Goal: Task Accomplishment & Management: Use online tool/utility

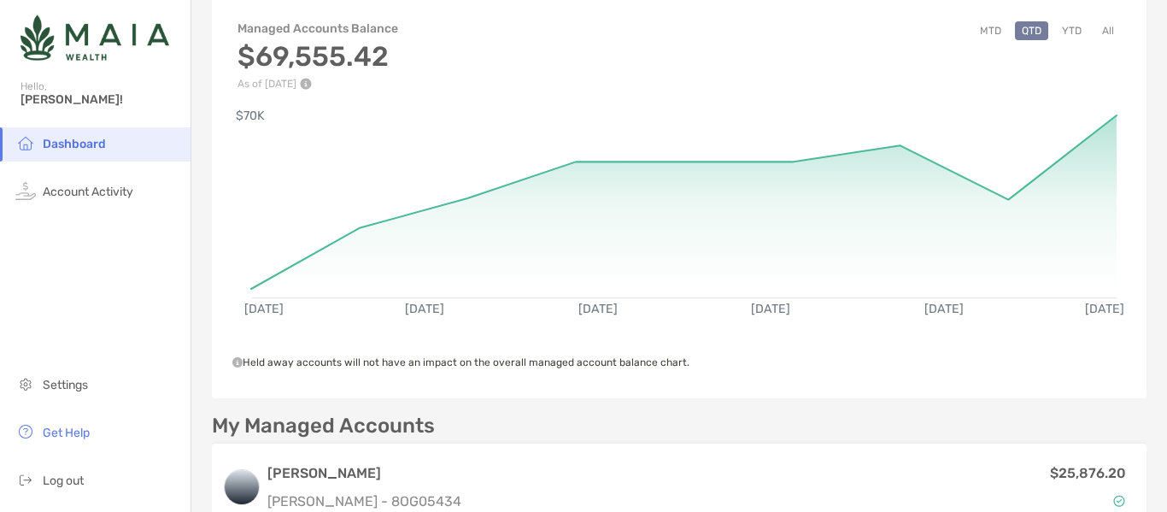
scroll to position [85, 0]
click at [1098, 120] on rect at bounding box center [683, 196] width 865 height 165
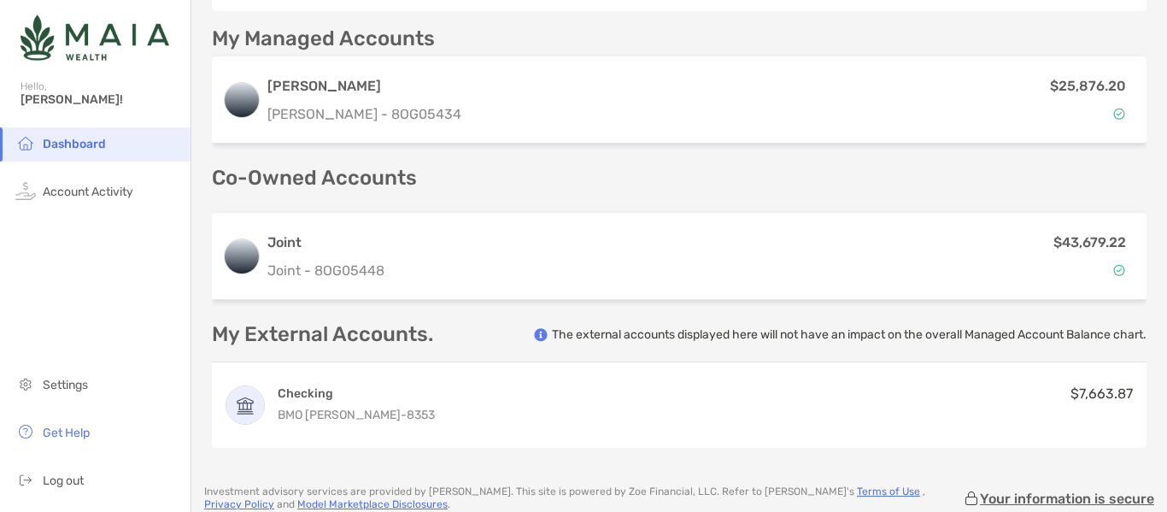
scroll to position [464, 0]
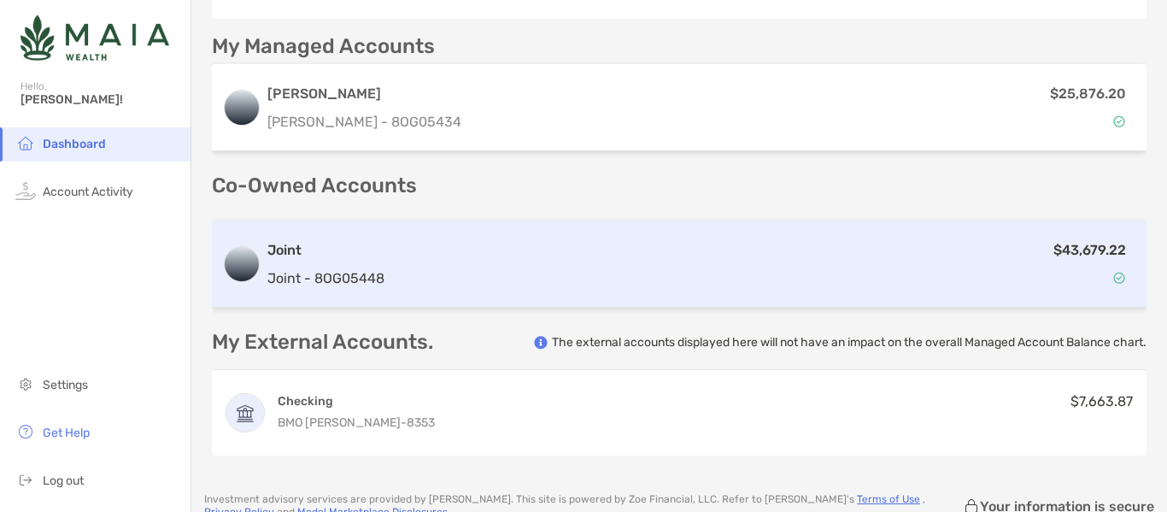
click at [890, 259] on div "$43,679.22" at bounding box center [763, 264] width 745 height 50
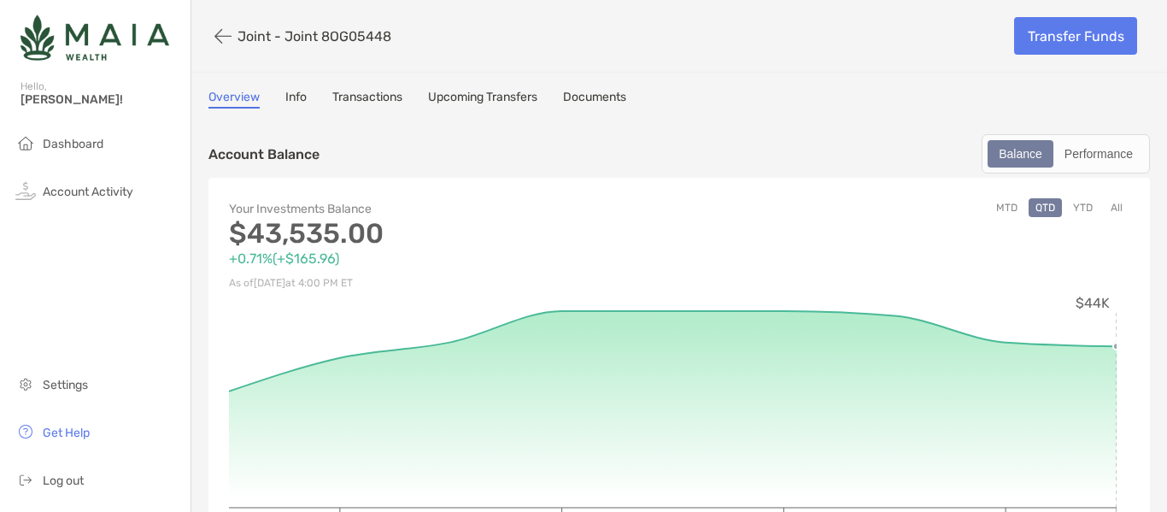
click at [1115, 347] on circle at bounding box center [1116, 346] width 7 height 7
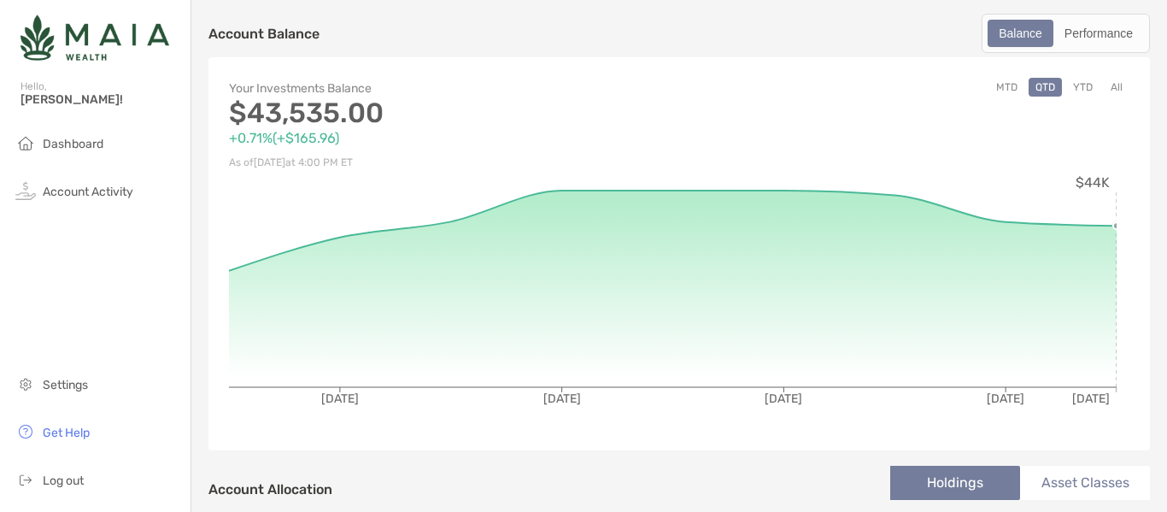
scroll to position [116, 0]
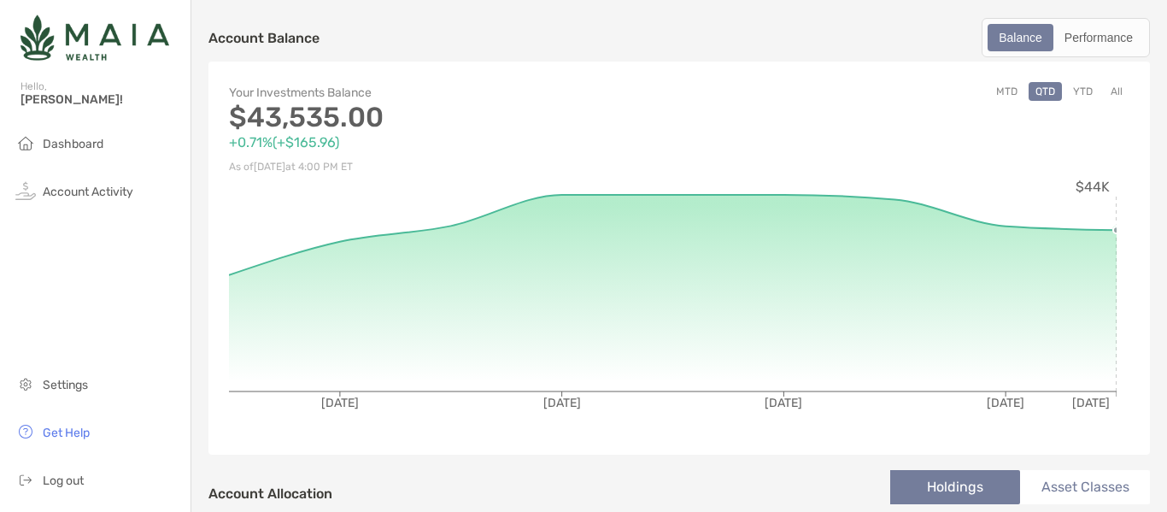
click at [1116, 230] on circle at bounding box center [1116, 229] width 7 height 7
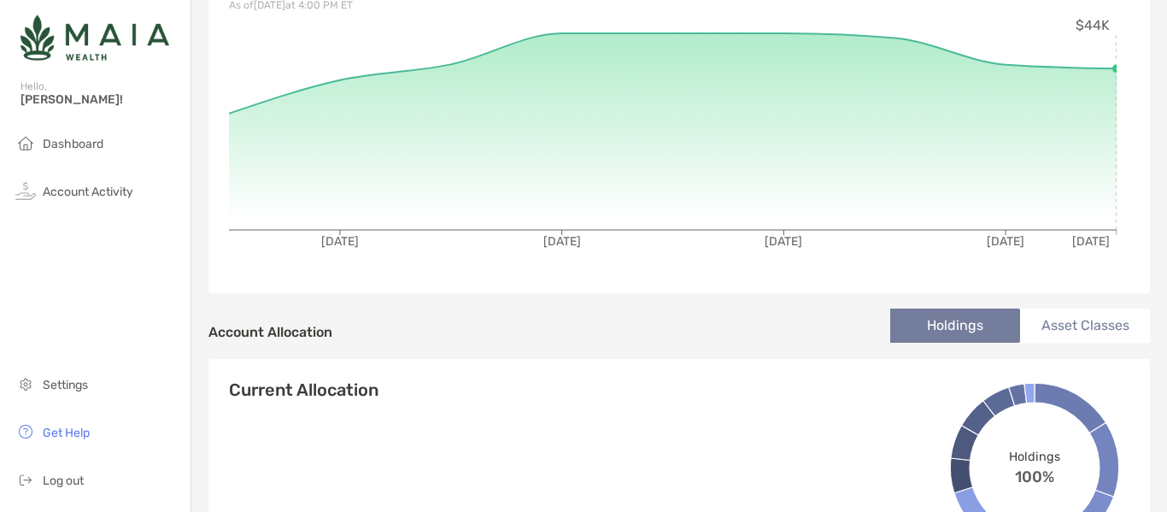
scroll to position [0, 0]
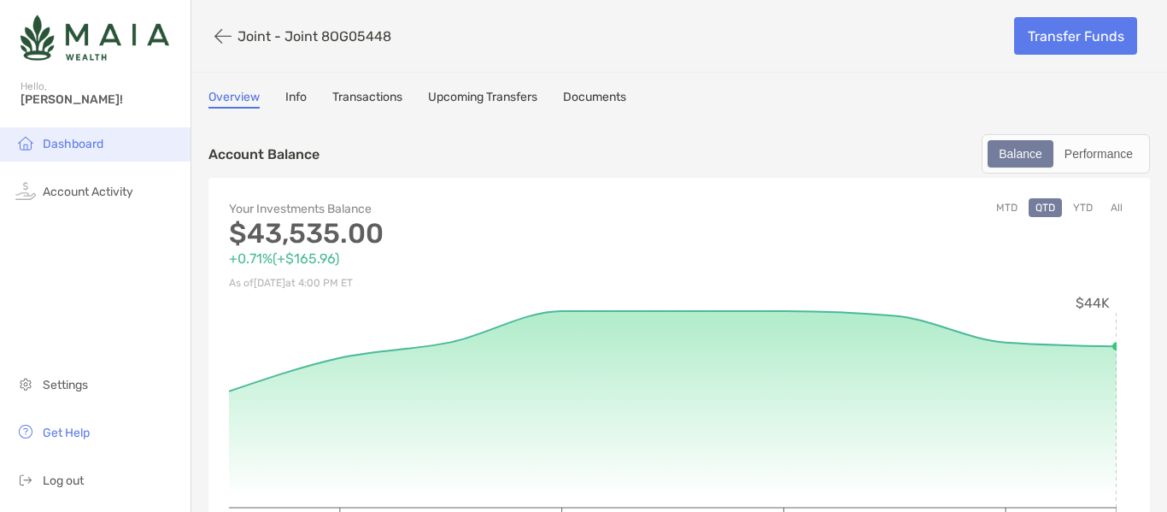
drag, startPoint x: 68, startPoint y: 143, endPoint x: 29, endPoint y: 139, distance: 39.4
click at [29, 139] on img at bounding box center [25, 142] width 21 height 21
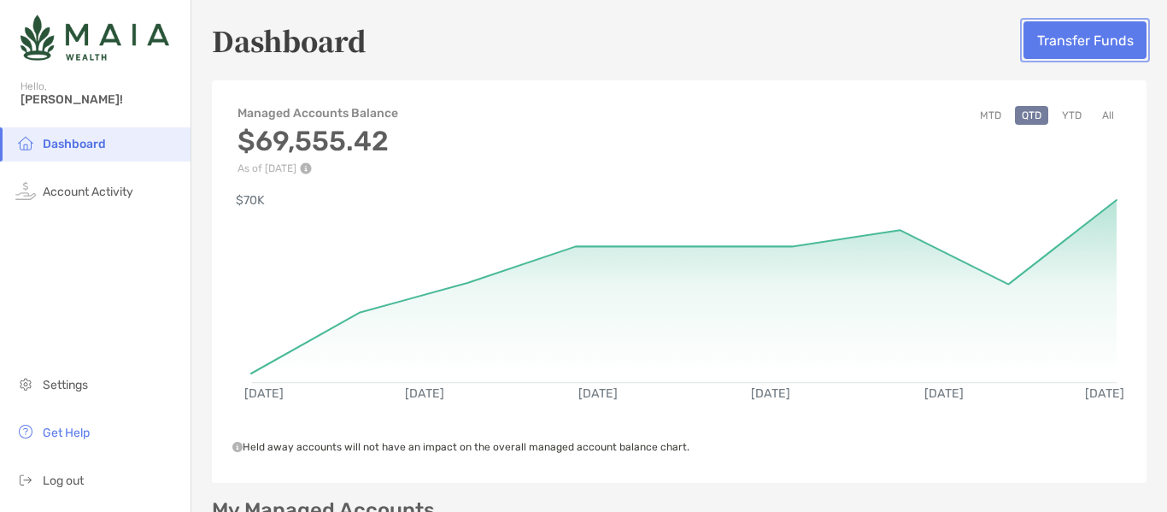
click at [1074, 41] on button "Transfer Funds" at bounding box center [1084, 40] width 123 height 38
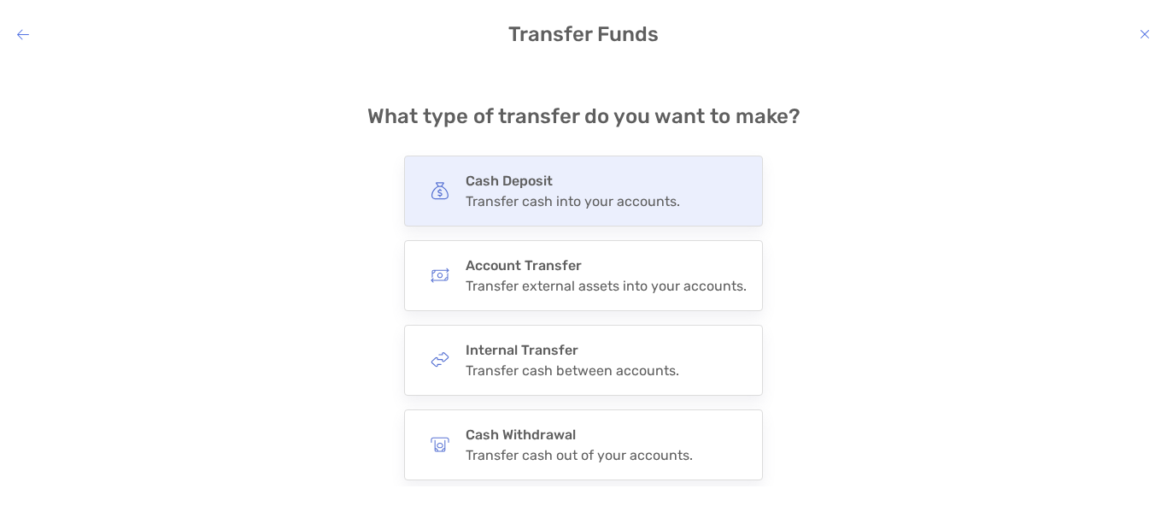
click at [539, 185] on h4 "Cash Deposit" at bounding box center [573, 181] width 214 height 16
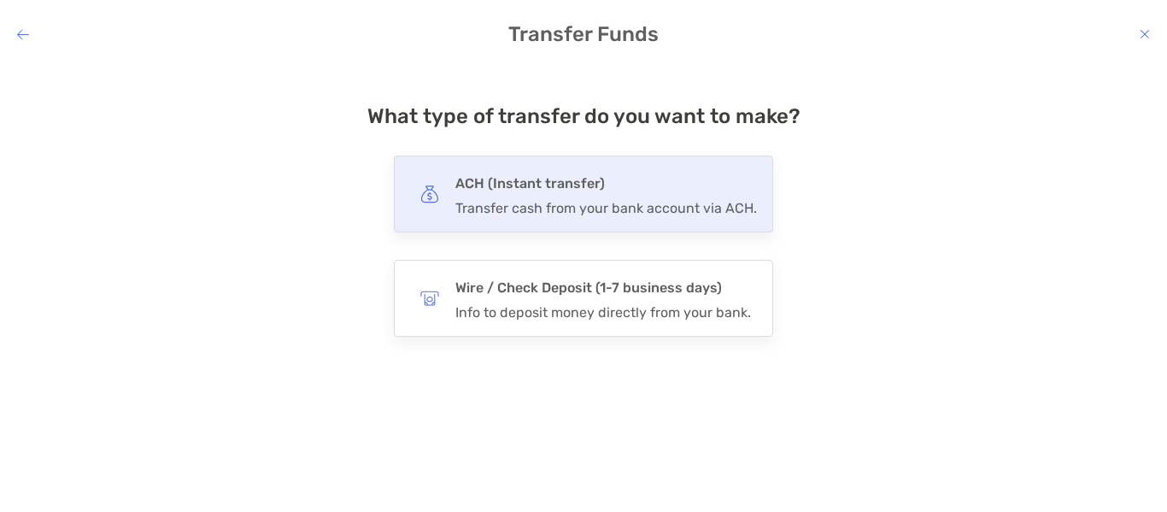
click at [531, 187] on h4 "ACH (Instant transfer)" at bounding box center [606, 184] width 302 height 24
click at [0, 0] on input "***" at bounding box center [0, 0] width 0 height 0
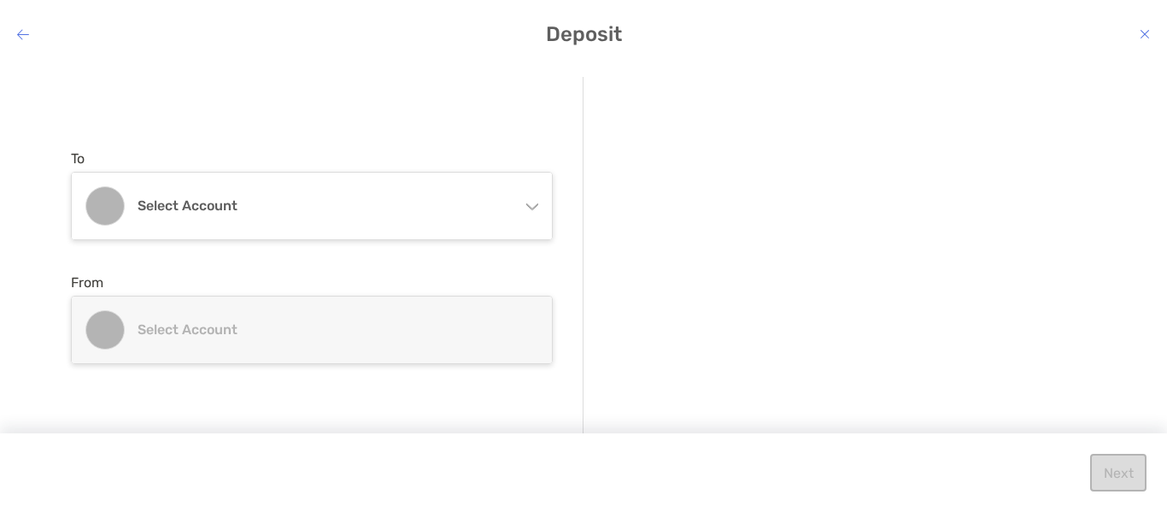
click at [529, 204] on icon "modal" at bounding box center [531, 203] width 14 height 14
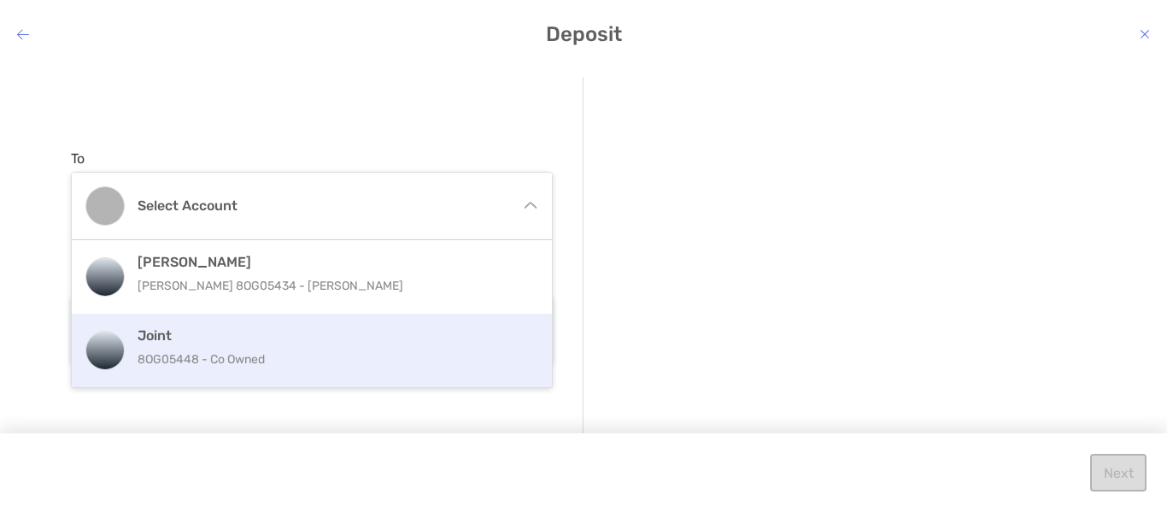
click at [241, 359] on p "8OG05448 - Co Owned" at bounding box center [330, 359] width 385 height 21
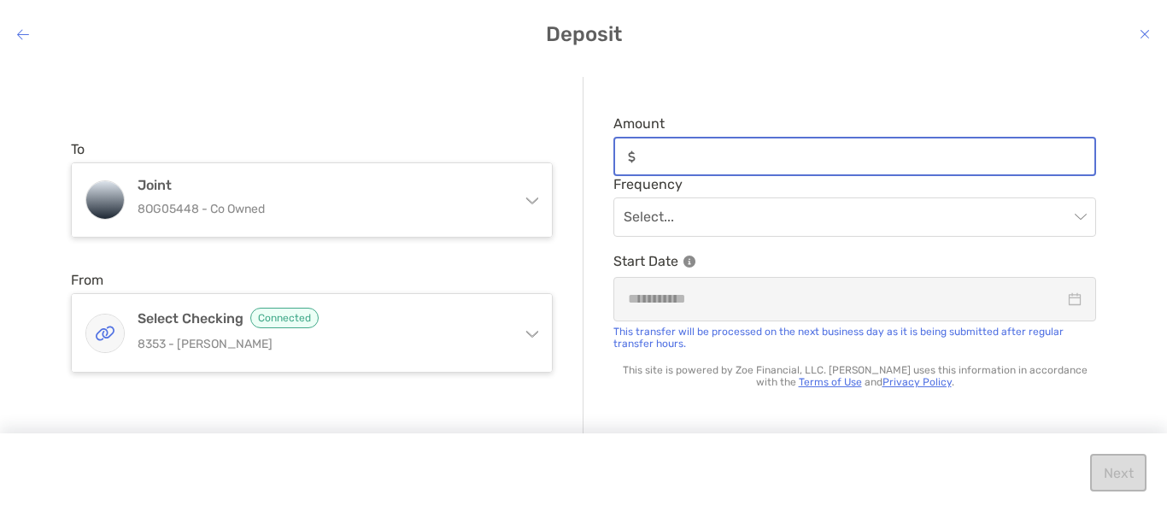
click at [703, 158] on input "Amount" at bounding box center [868, 156] width 452 height 15
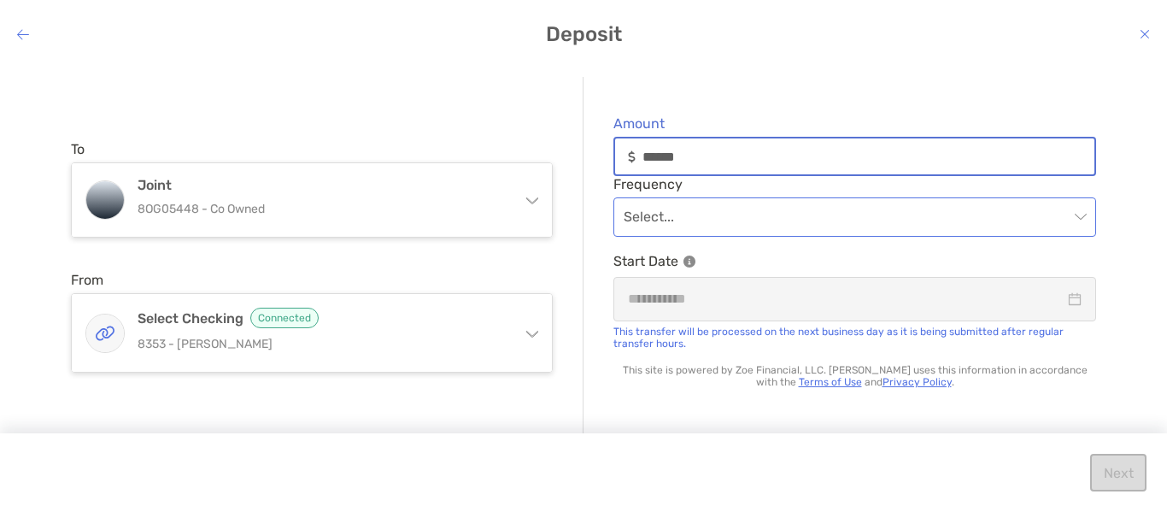
type input "******"
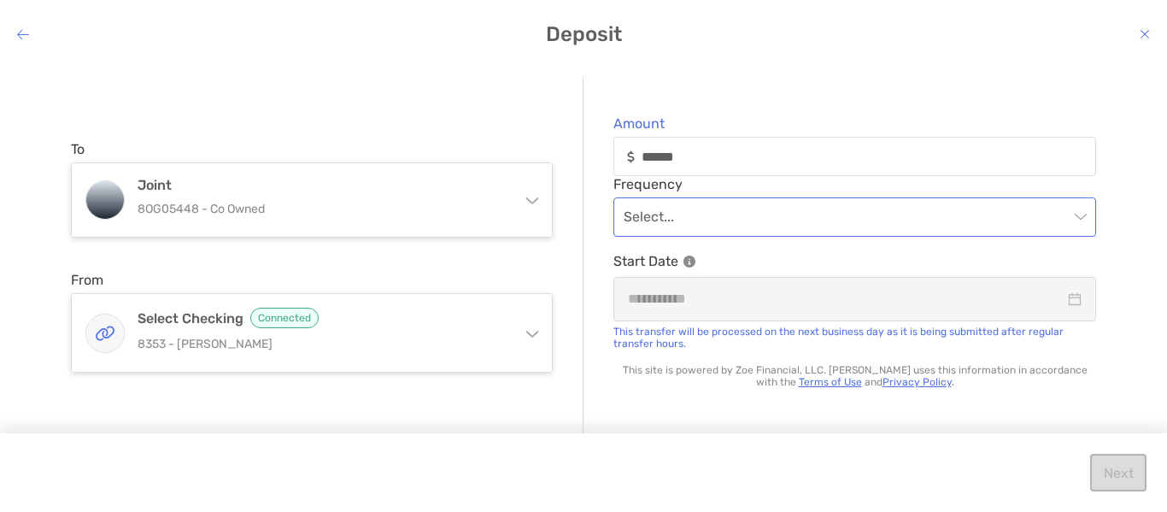
click at [713, 219] on input "modal" at bounding box center [846, 217] width 445 height 38
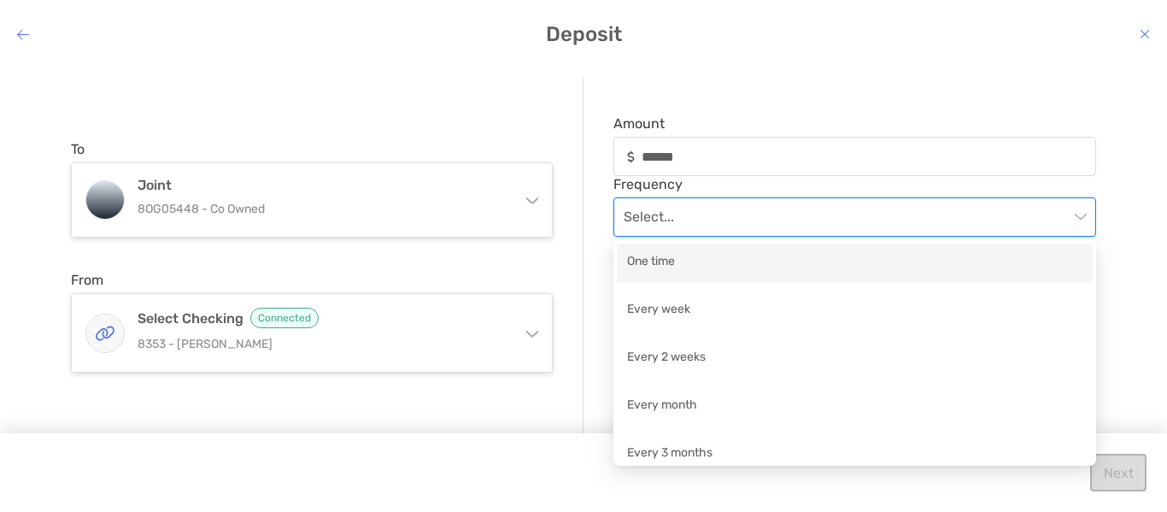
click at [677, 259] on div "One time" at bounding box center [854, 262] width 455 height 21
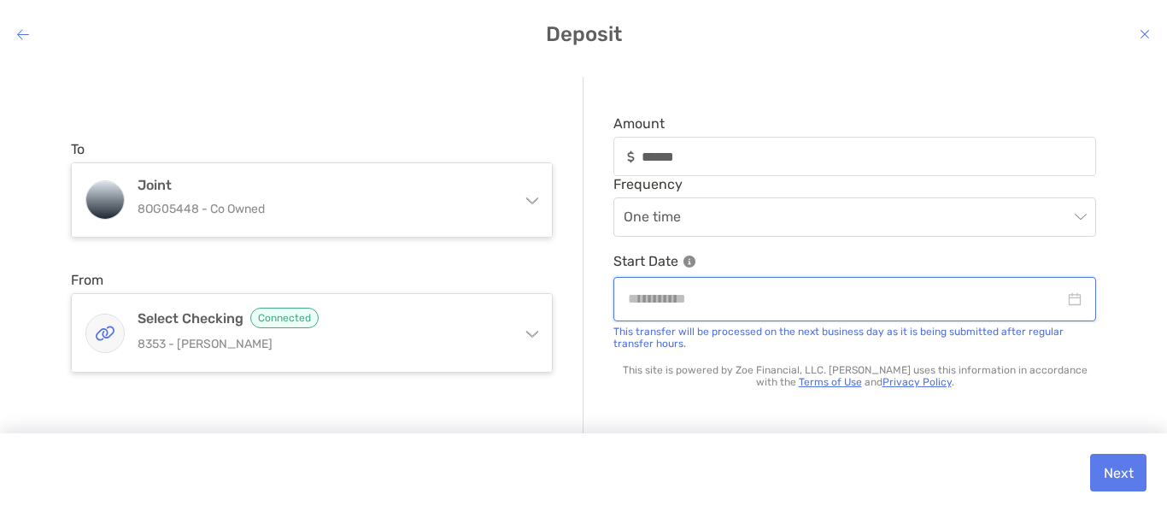
click at [687, 298] on input "modal" at bounding box center [846, 298] width 437 height 21
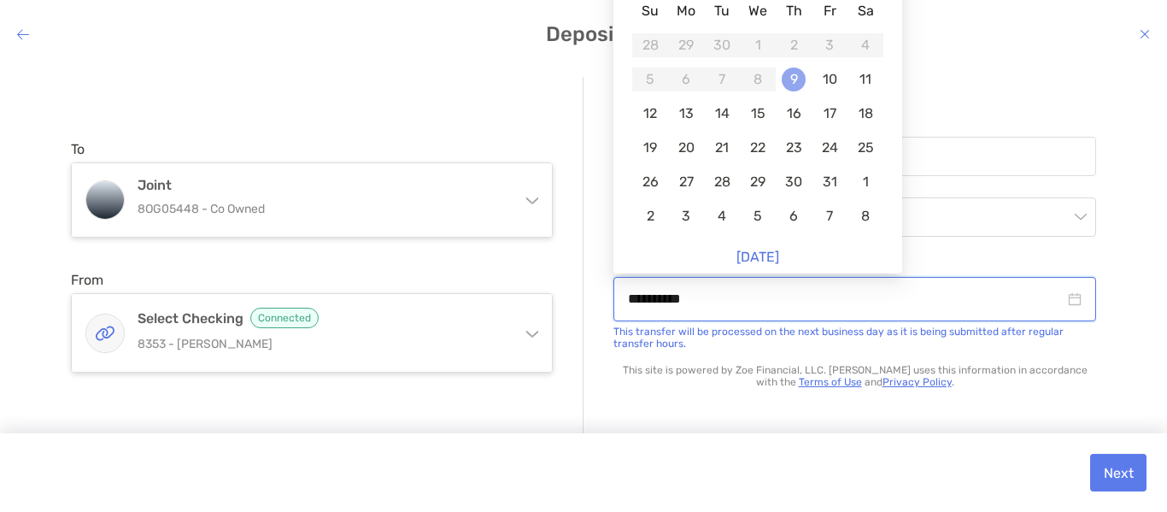
type input "**********"
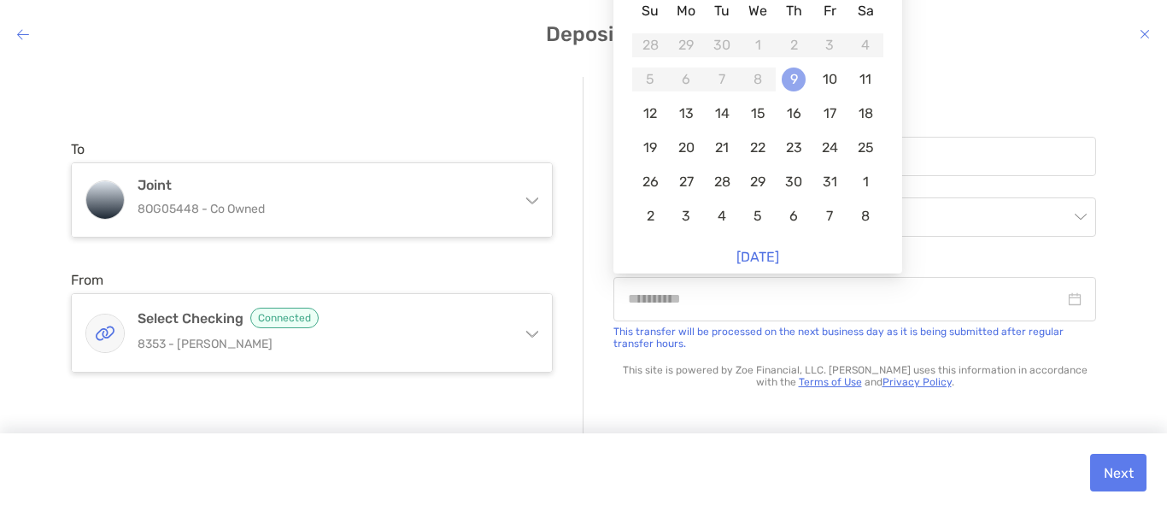
click at [789, 80] on div "9" at bounding box center [794, 79] width 24 height 24
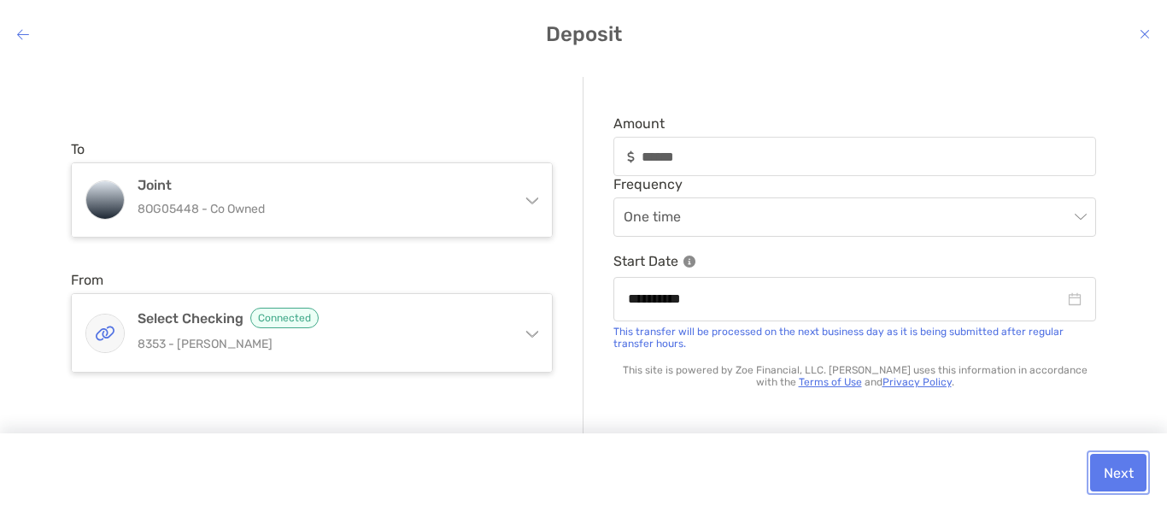
click at [1113, 472] on button "Next" at bounding box center [1118, 473] width 56 height 38
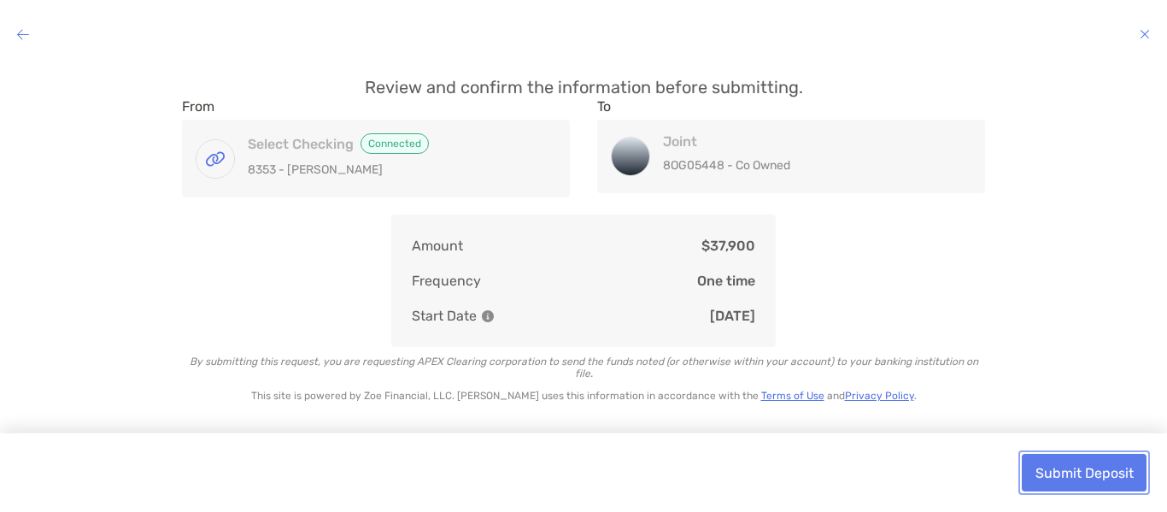
click at [1070, 467] on button "Submit Deposit" at bounding box center [1084, 473] width 125 height 38
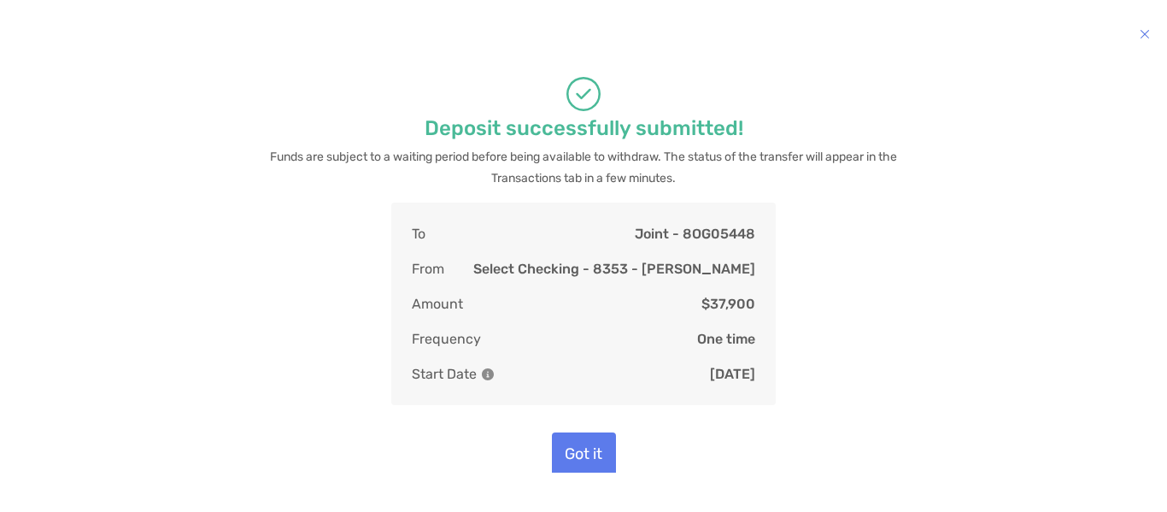
scroll to position [3, 0]
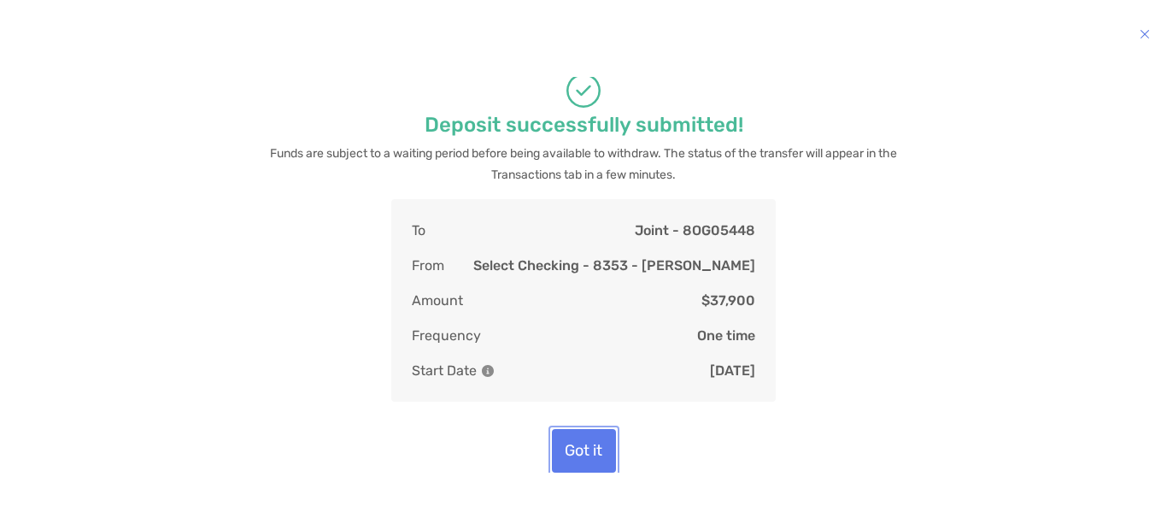
click at [562, 447] on button "Got it" at bounding box center [584, 451] width 64 height 44
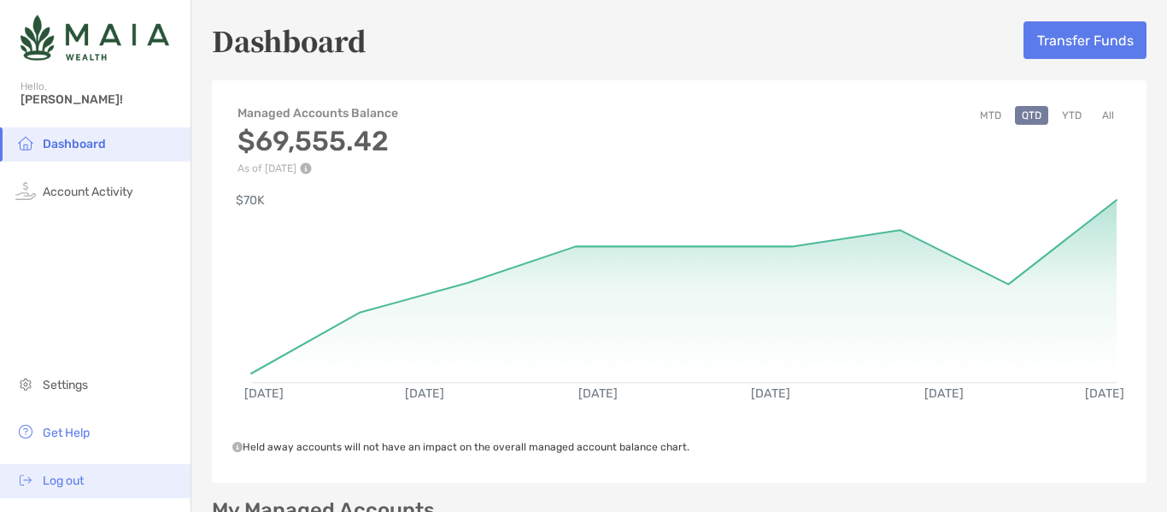
click at [60, 483] on span "Log out" at bounding box center [63, 480] width 41 height 15
